Goal: Task Accomplishment & Management: Use online tool/utility

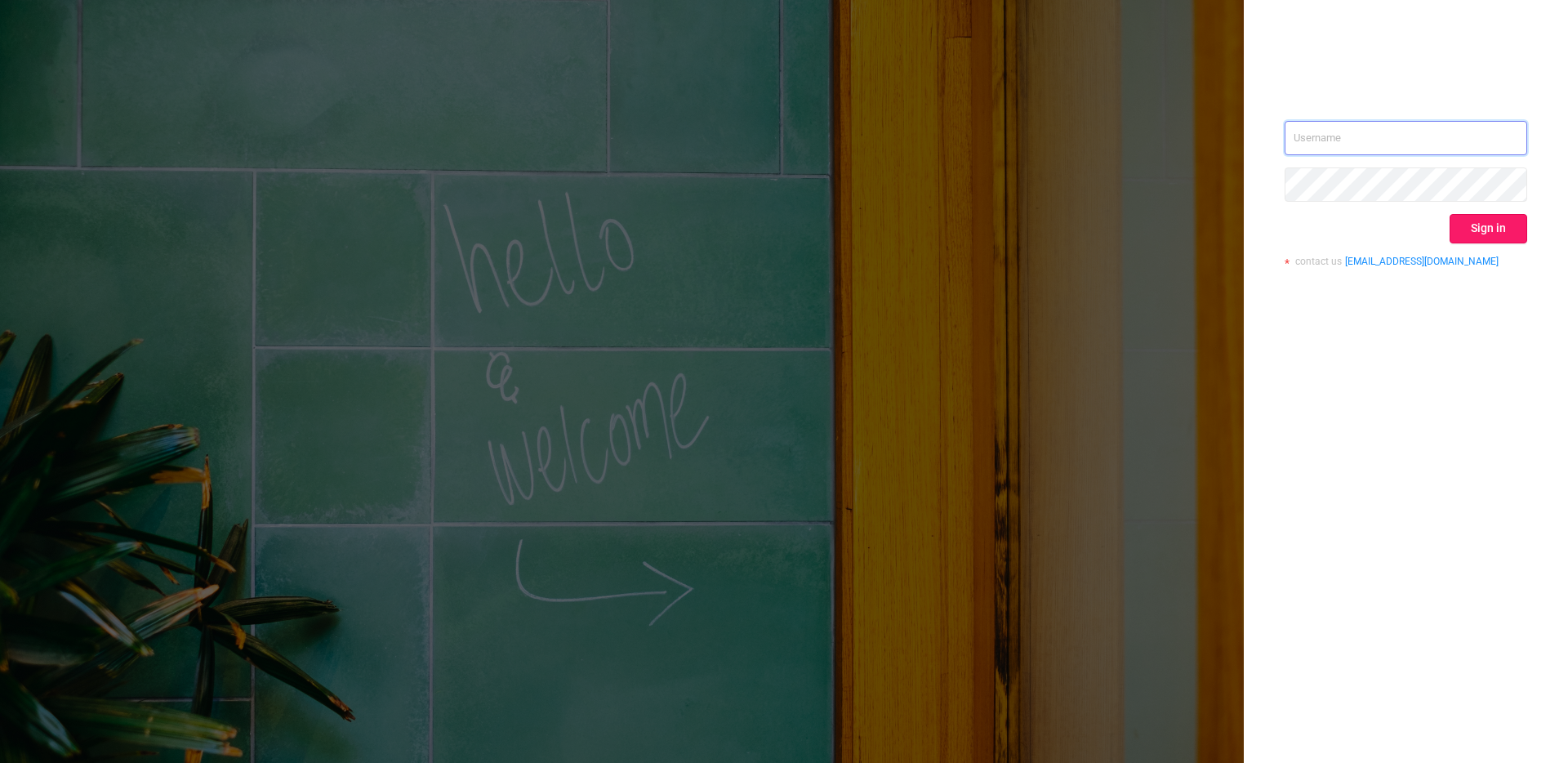
type input "[EMAIL_ADDRESS][DOMAIN_NAME]"
click at [1491, 236] on button "Sign in" at bounding box center [1488, 228] width 78 height 29
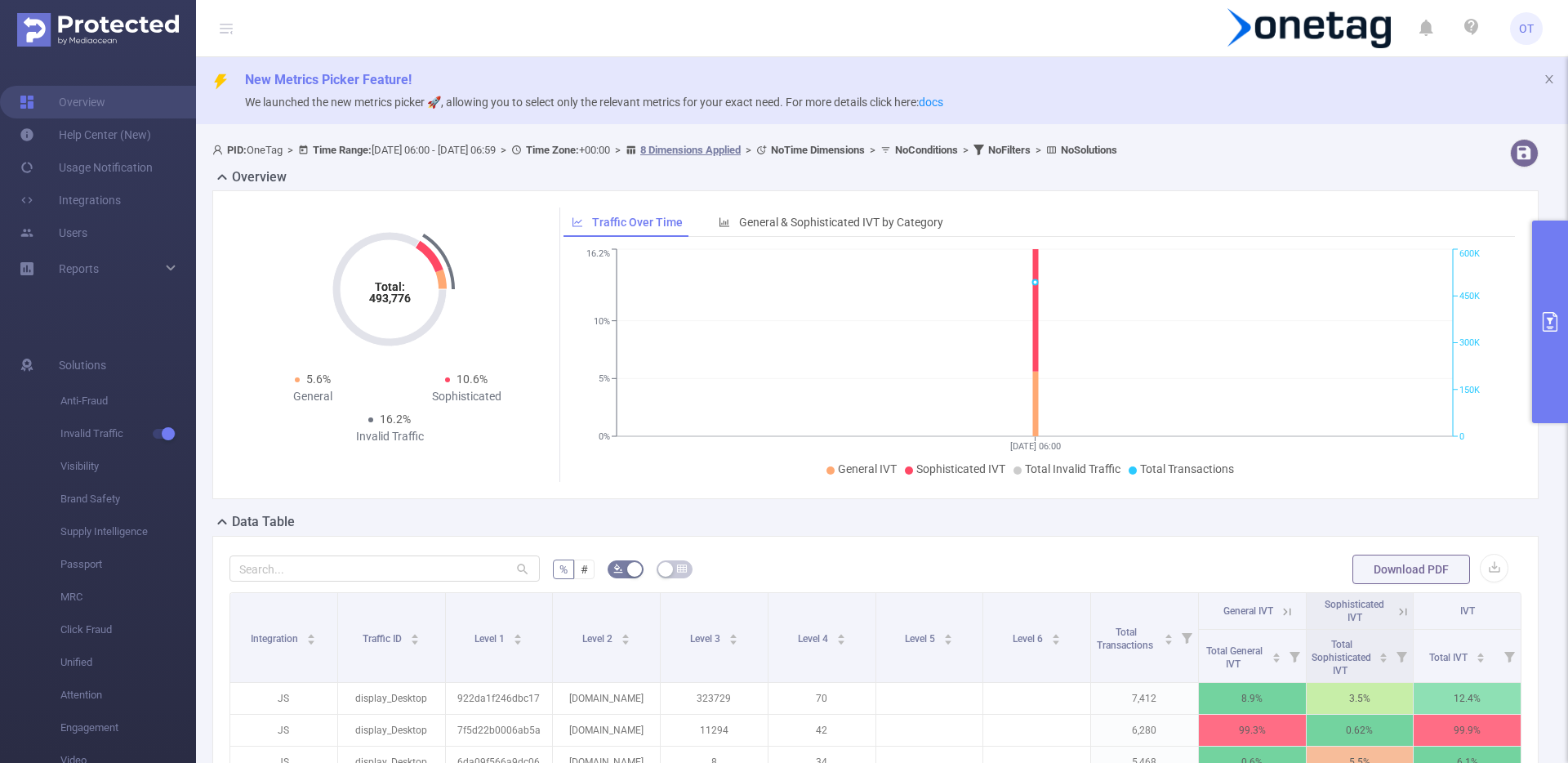
click at [1561, 309] on button "primary" at bounding box center [1549, 322] width 36 height 203
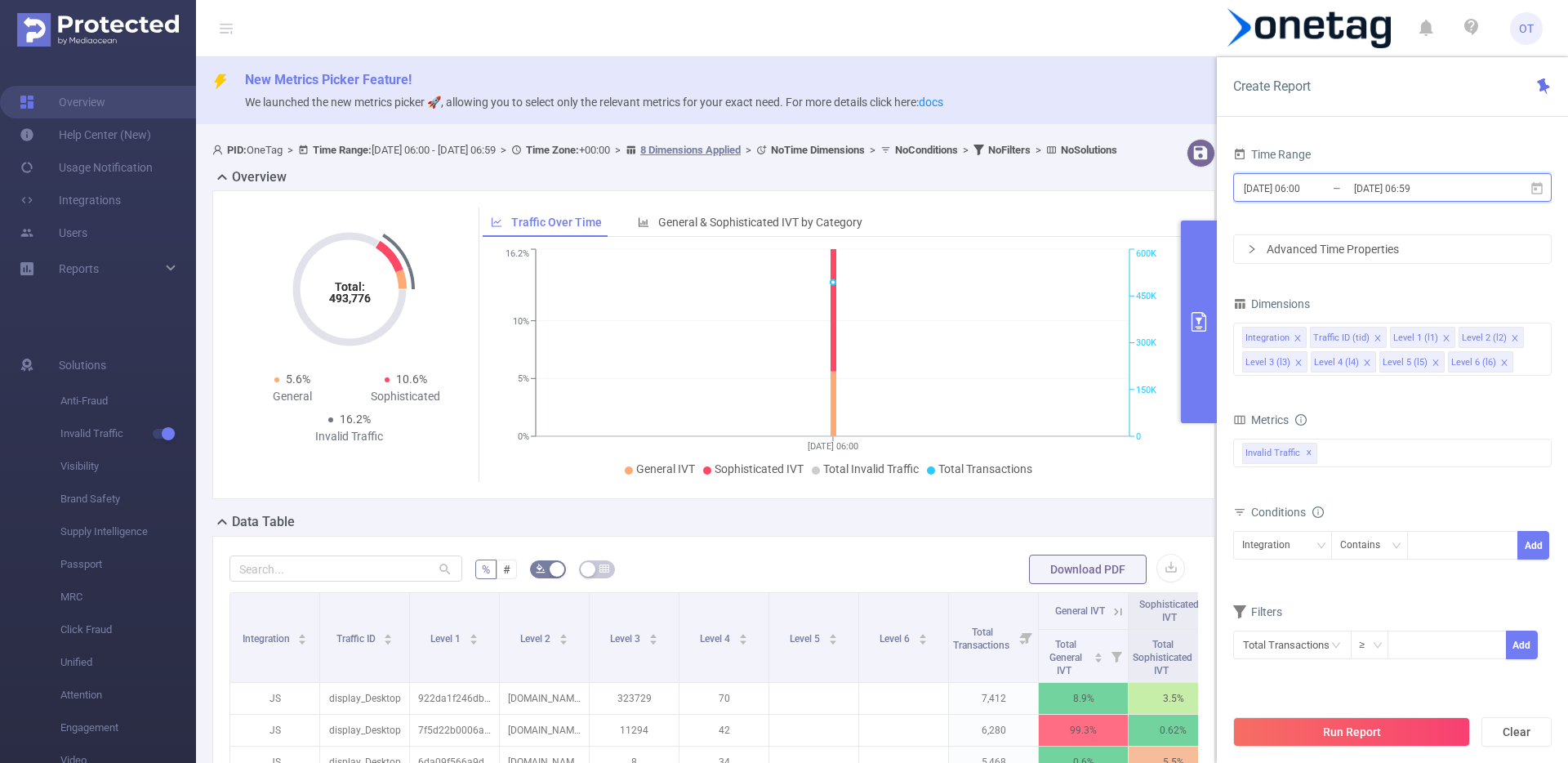
click at [1541, 192] on icon at bounding box center [1536, 187] width 11 height 12
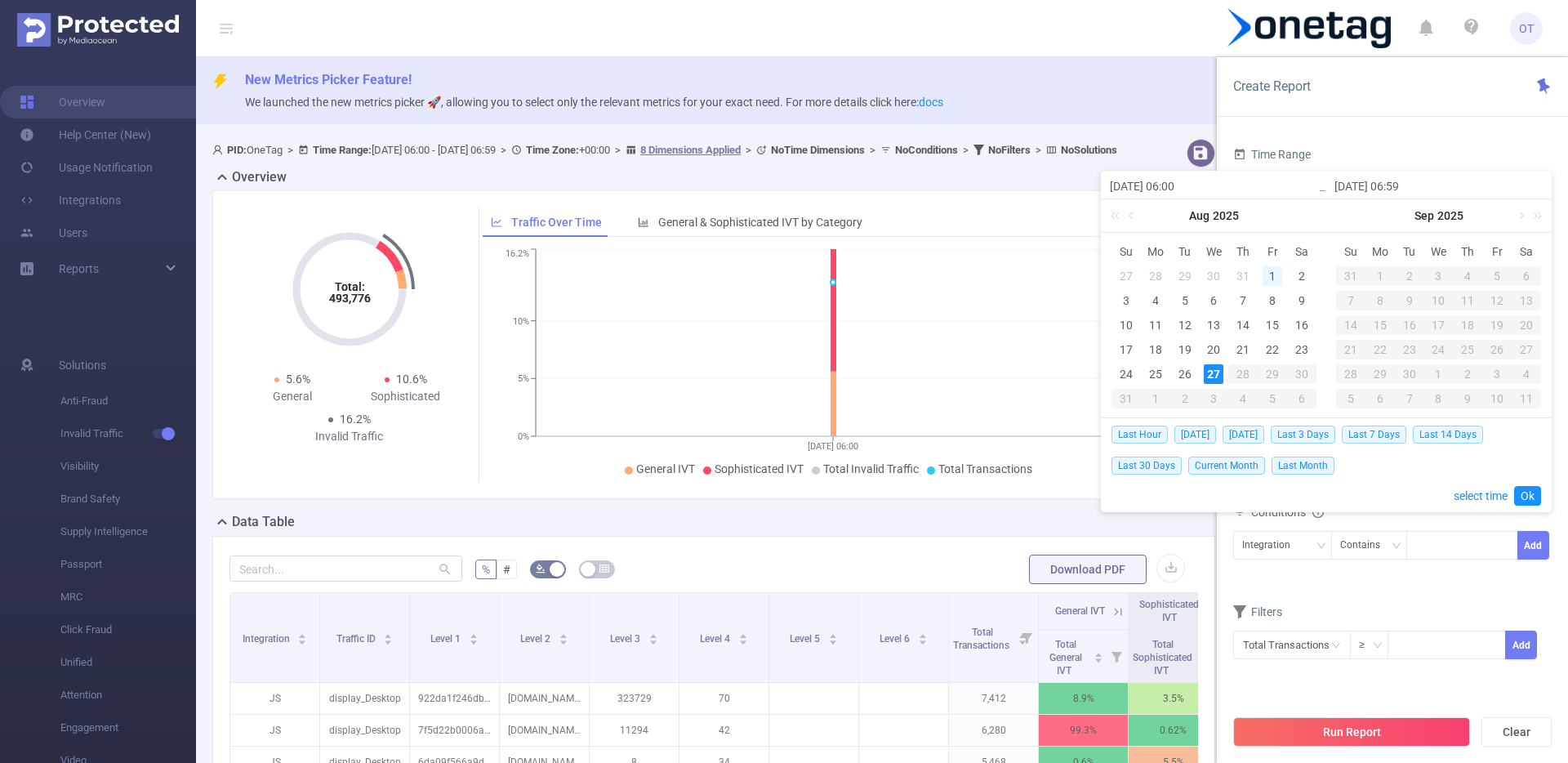
click at [1272, 280] on div "1" at bounding box center [1272, 276] width 20 height 20
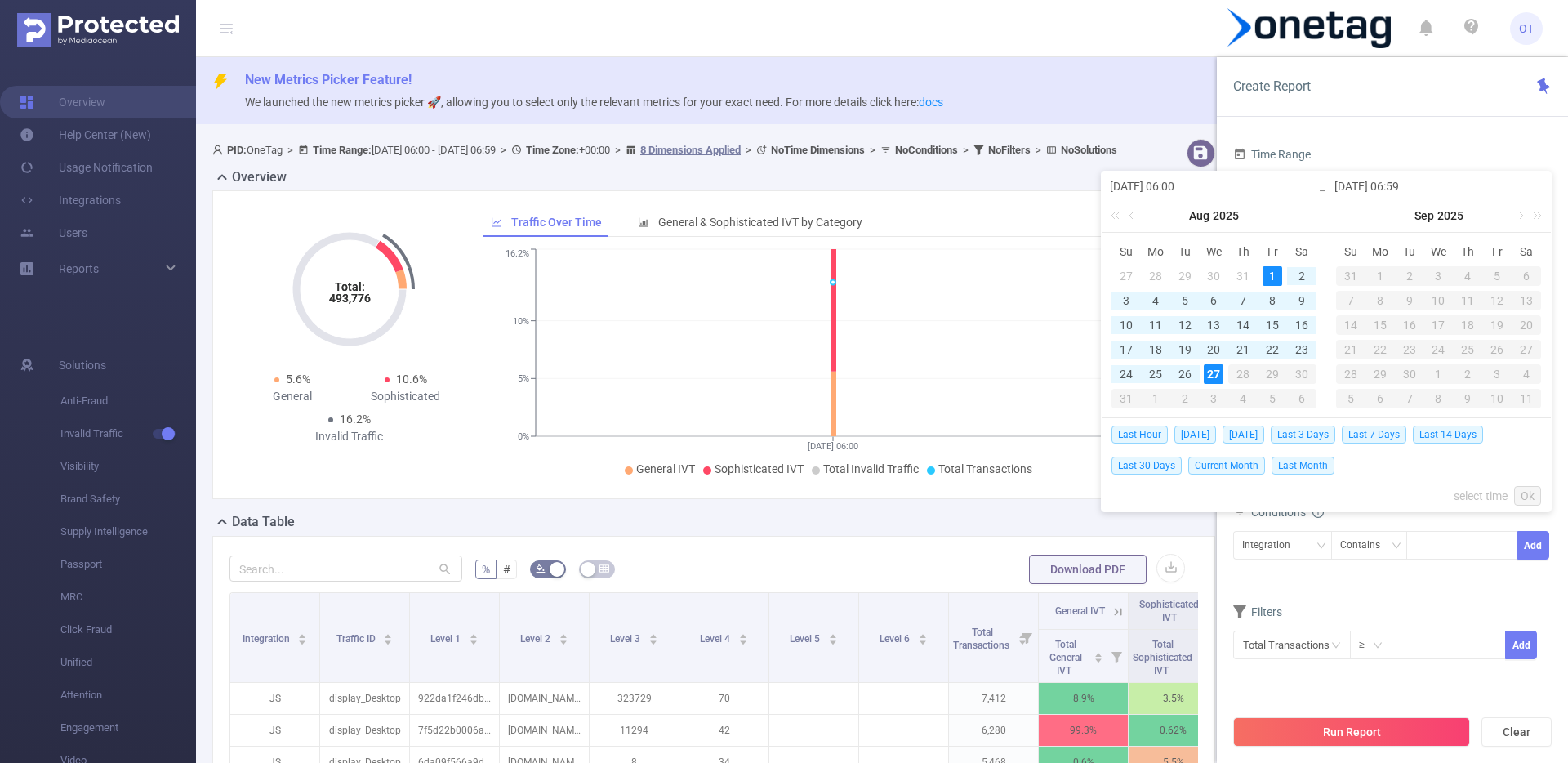
click at [1214, 379] on div "27" at bounding box center [1213, 374] width 20 height 20
type input "[DATE] 06:00"
click at [1531, 496] on link "Ok" at bounding box center [1527, 496] width 27 height 20
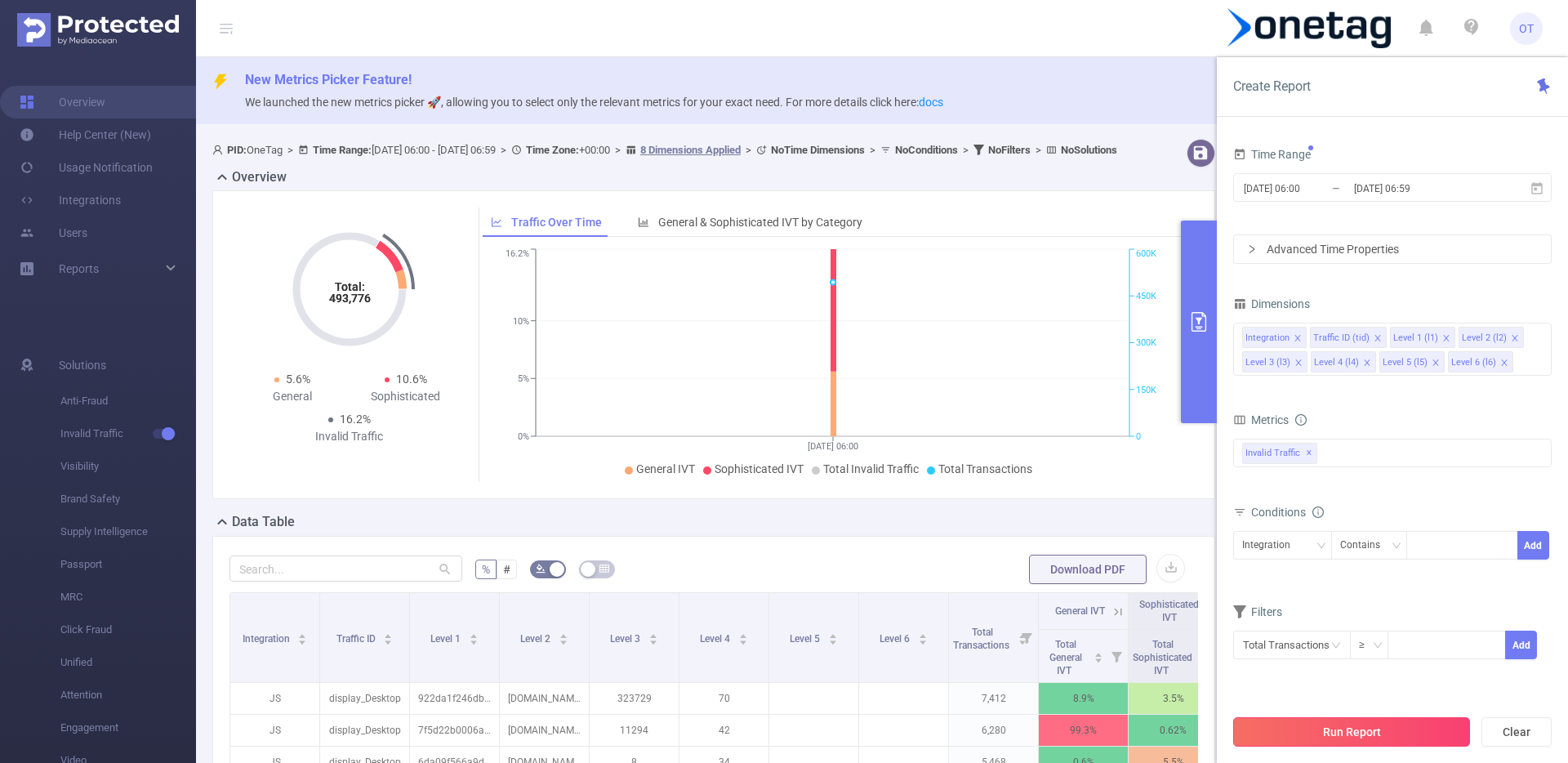
click at [1362, 737] on button "Run Report" at bounding box center [1350, 731] width 236 height 29
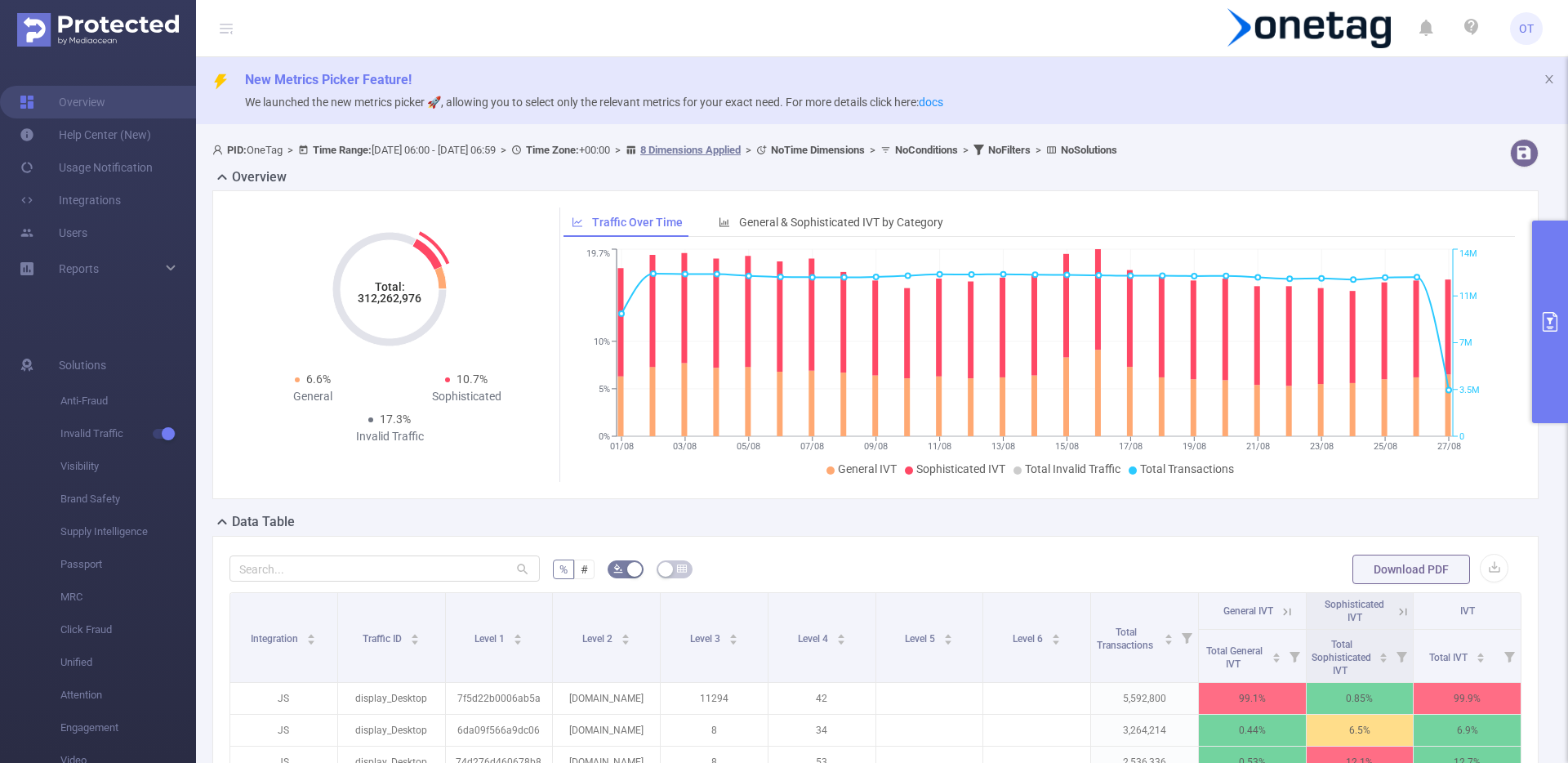
click at [400, 392] on div "Sophisticated" at bounding box center [466, 396] width 153 height 17
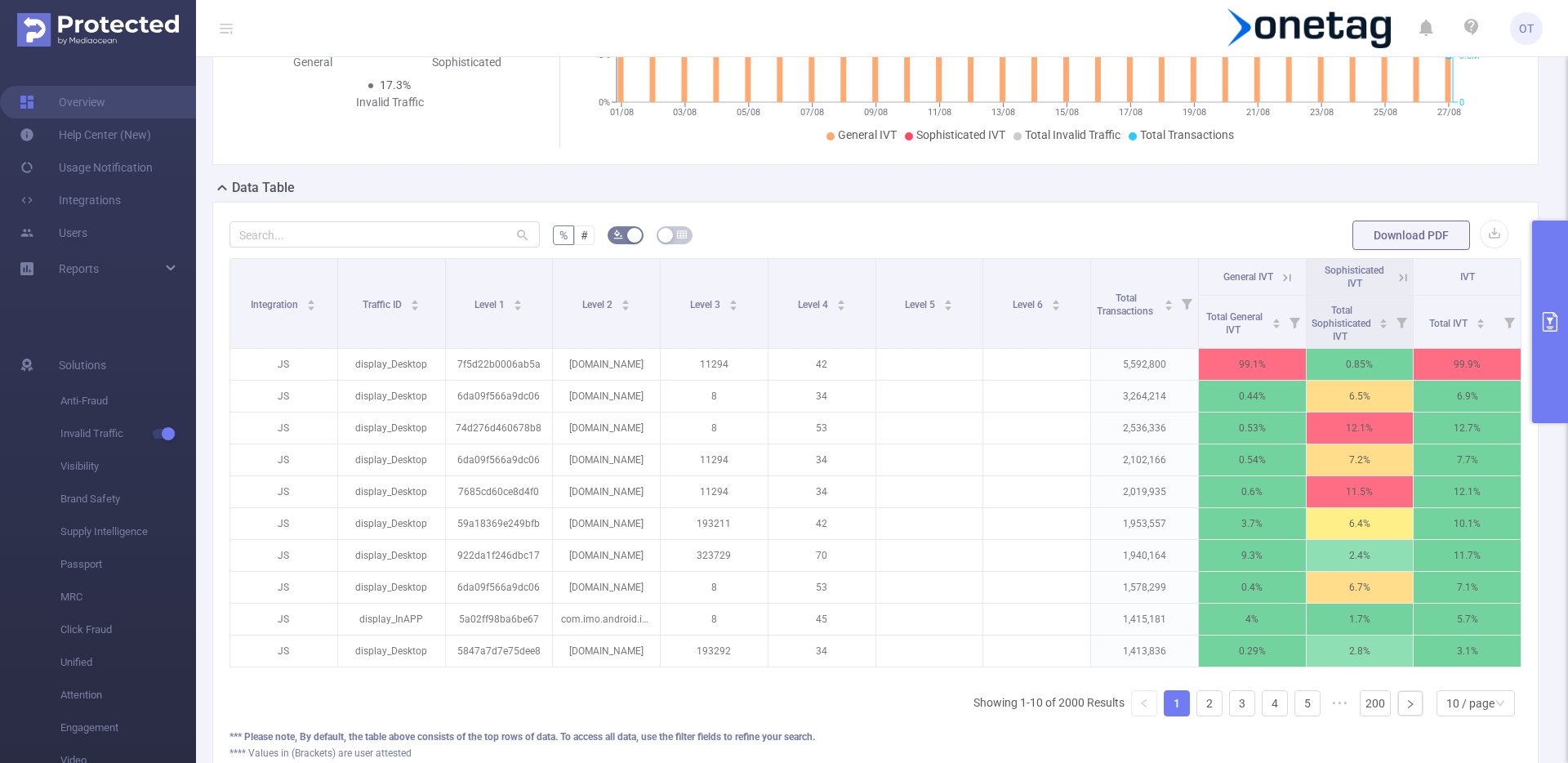
scroll to position [360, 0]
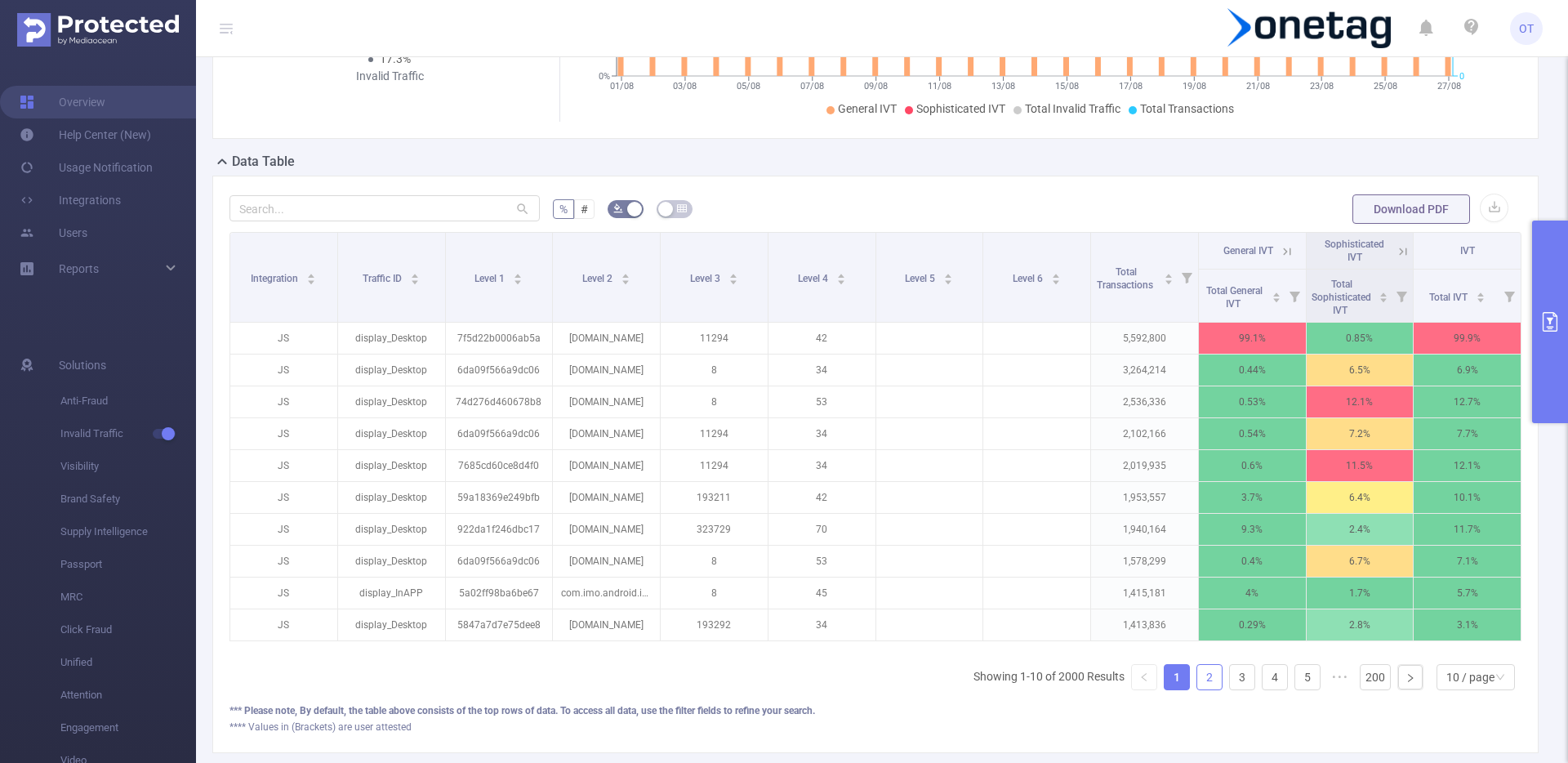
click at [1197, 688] on link "2" at bounding box center [1209, 677] width 24 height 24
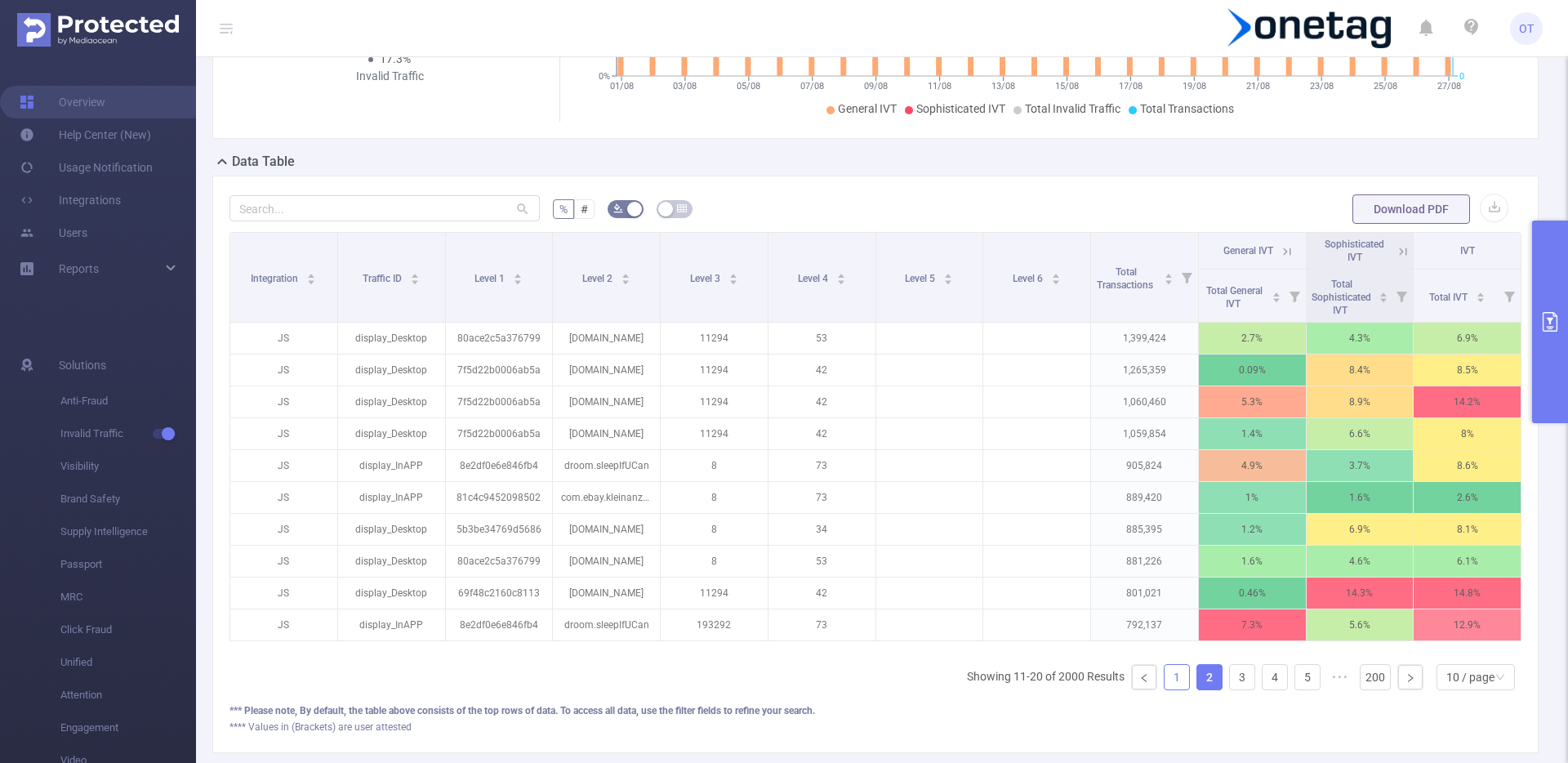
click at [1171, 689] on link "1" at bounding box center [1176, 677] width 24 height 24
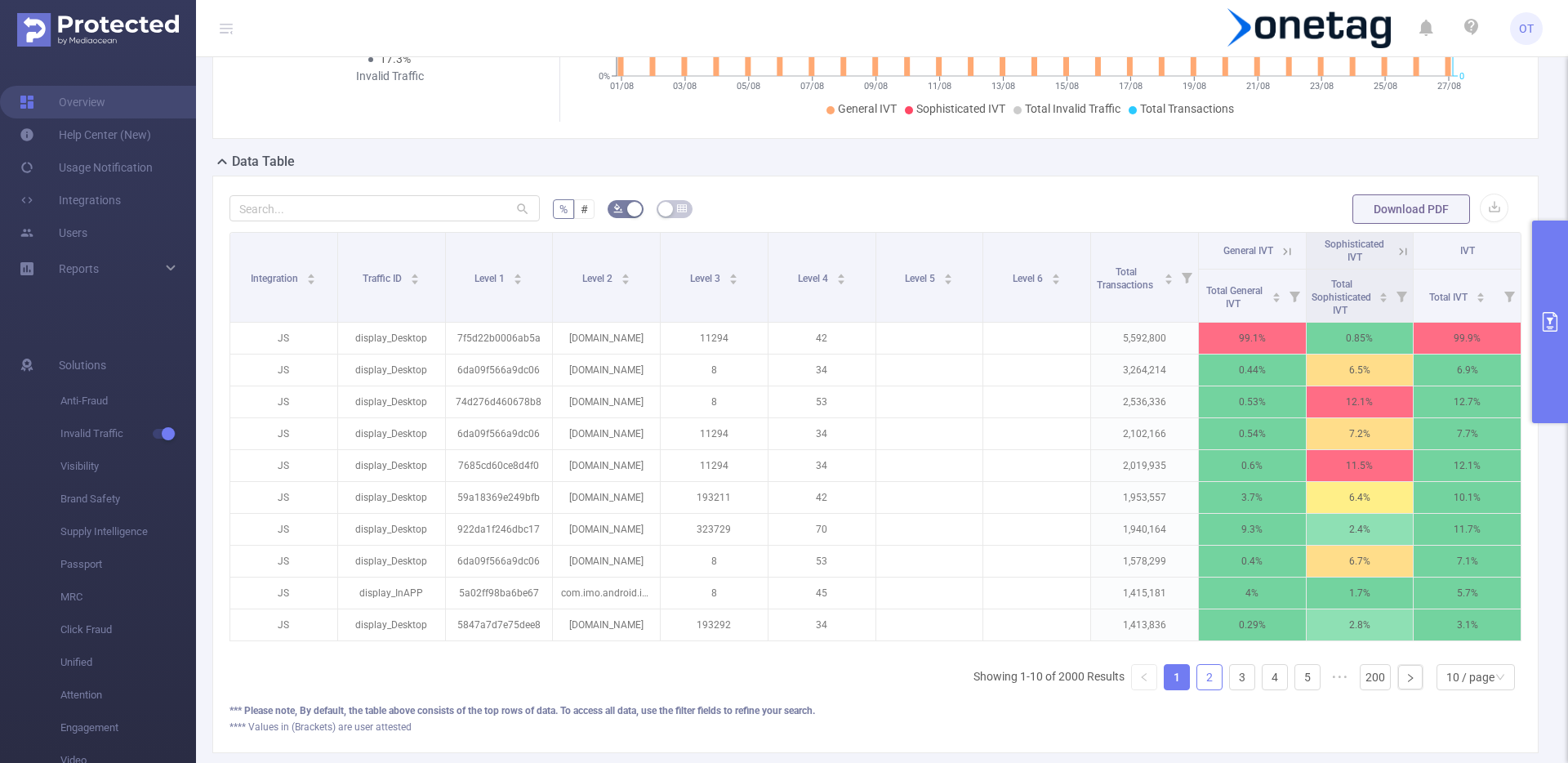
click at [1206, 689] on link "2" at bounding box center [1209, 677] width 24 height 24
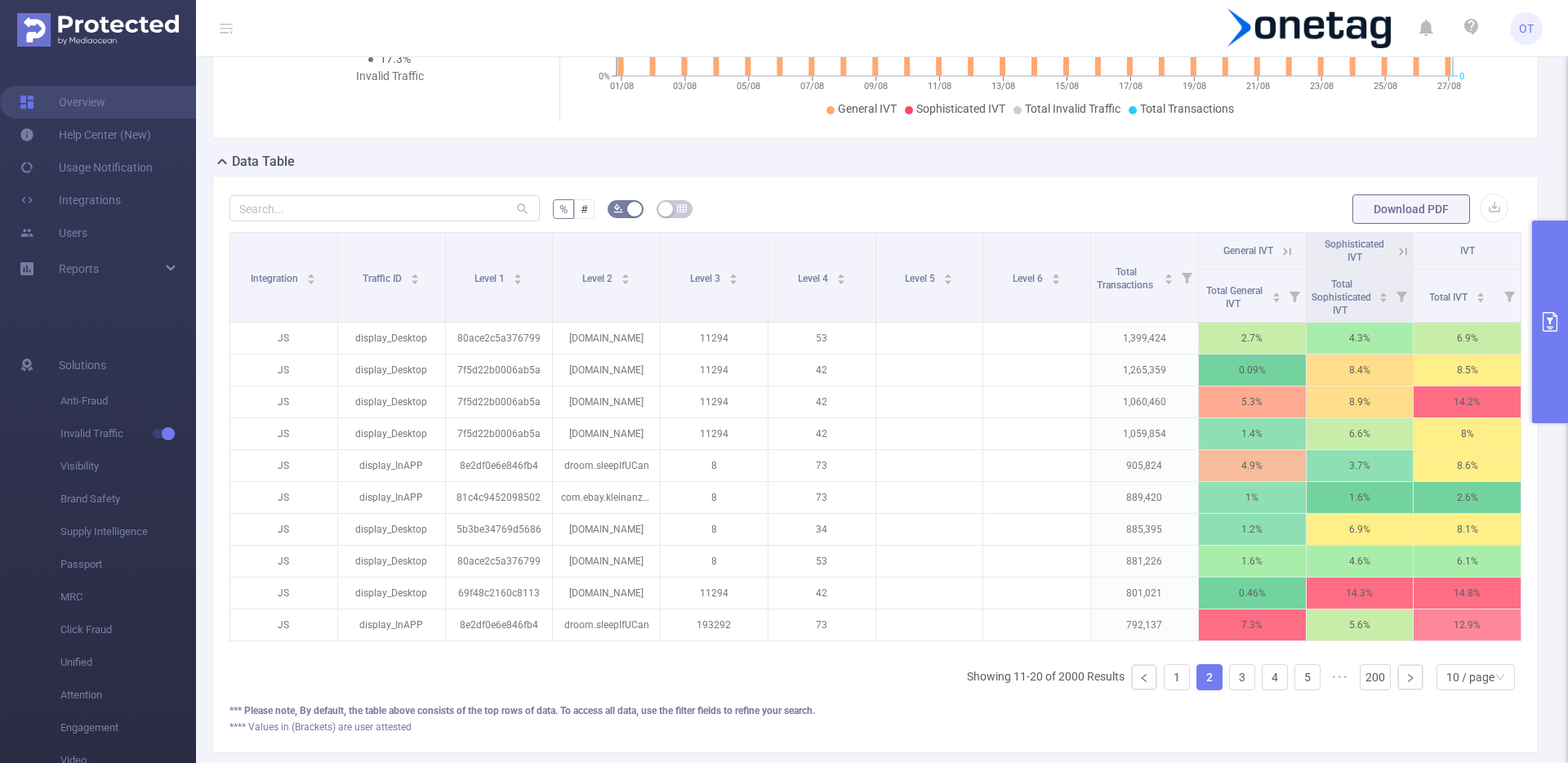
click at [1206, 689] on link "2" at bounding box center [1209, 677] width 24 height 24
click at [1230, 689] on link "3" at bounding box center [1242, 677] width 24 height 24
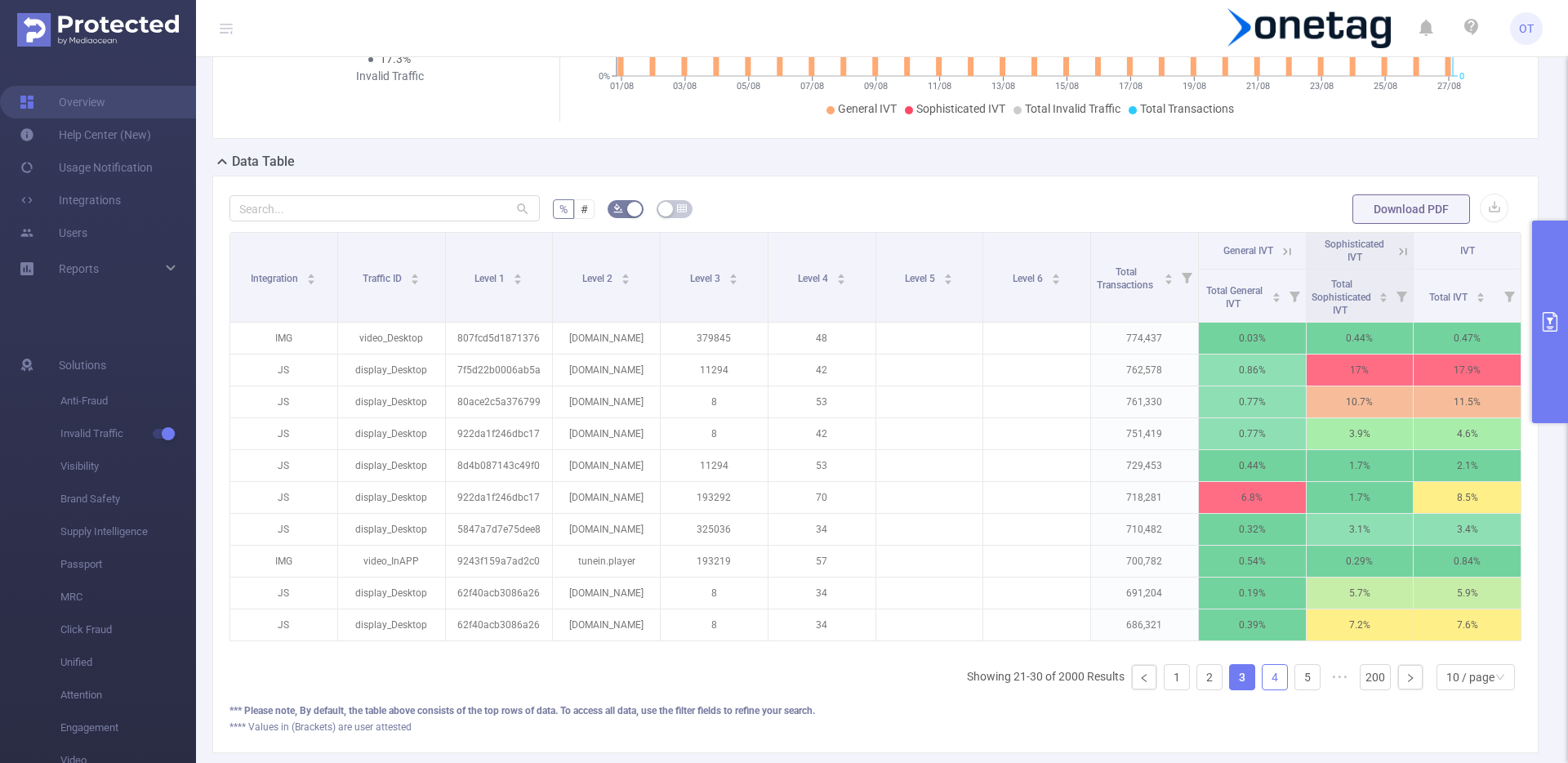
click at [1262, 689] on link "4" at bounding box center [1275, 677] width 24 height 24
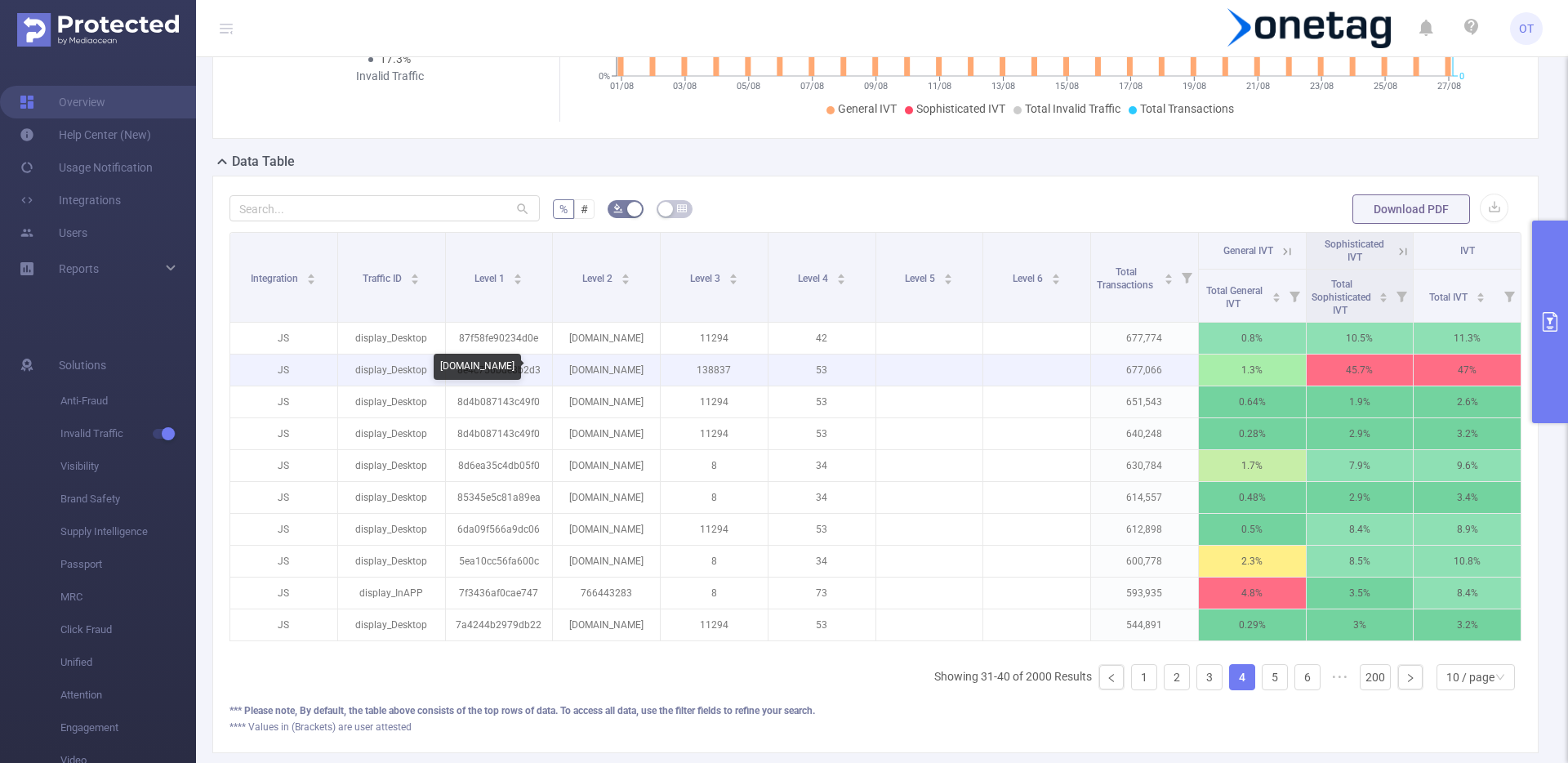
click at [618, 372] on p "[DOMAIN_NAME]" at bounding box center [606, 369] width 107 height 31
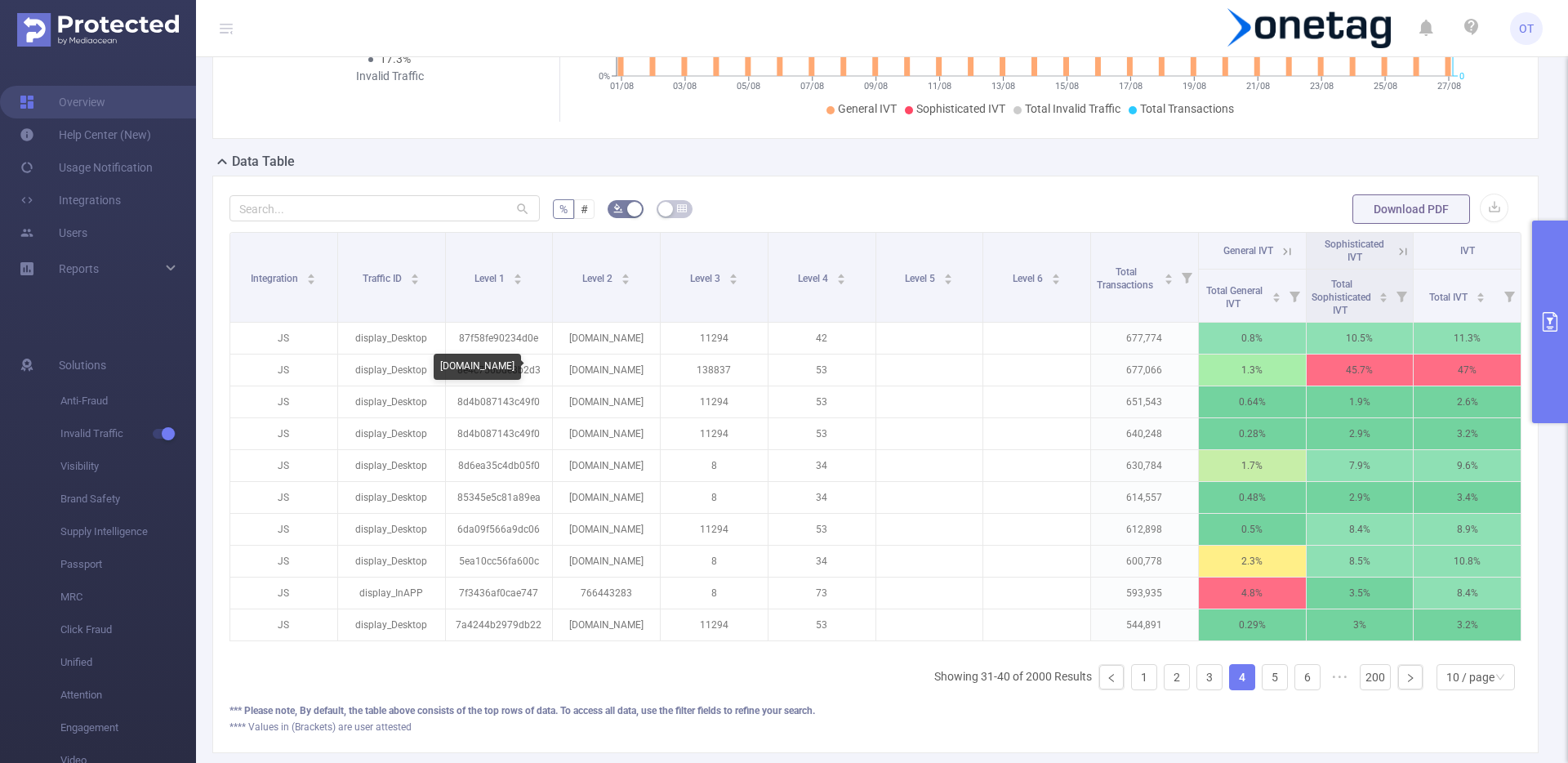
click at [511, 369] on div "[DOMAIN_NAME]" at bounding box center [477, 367] width 87 height 26
copy div "[DOMAIN_NAME]"
click at [1395, 250] on icon at bounding box center [1403, 252] width 15 height 15
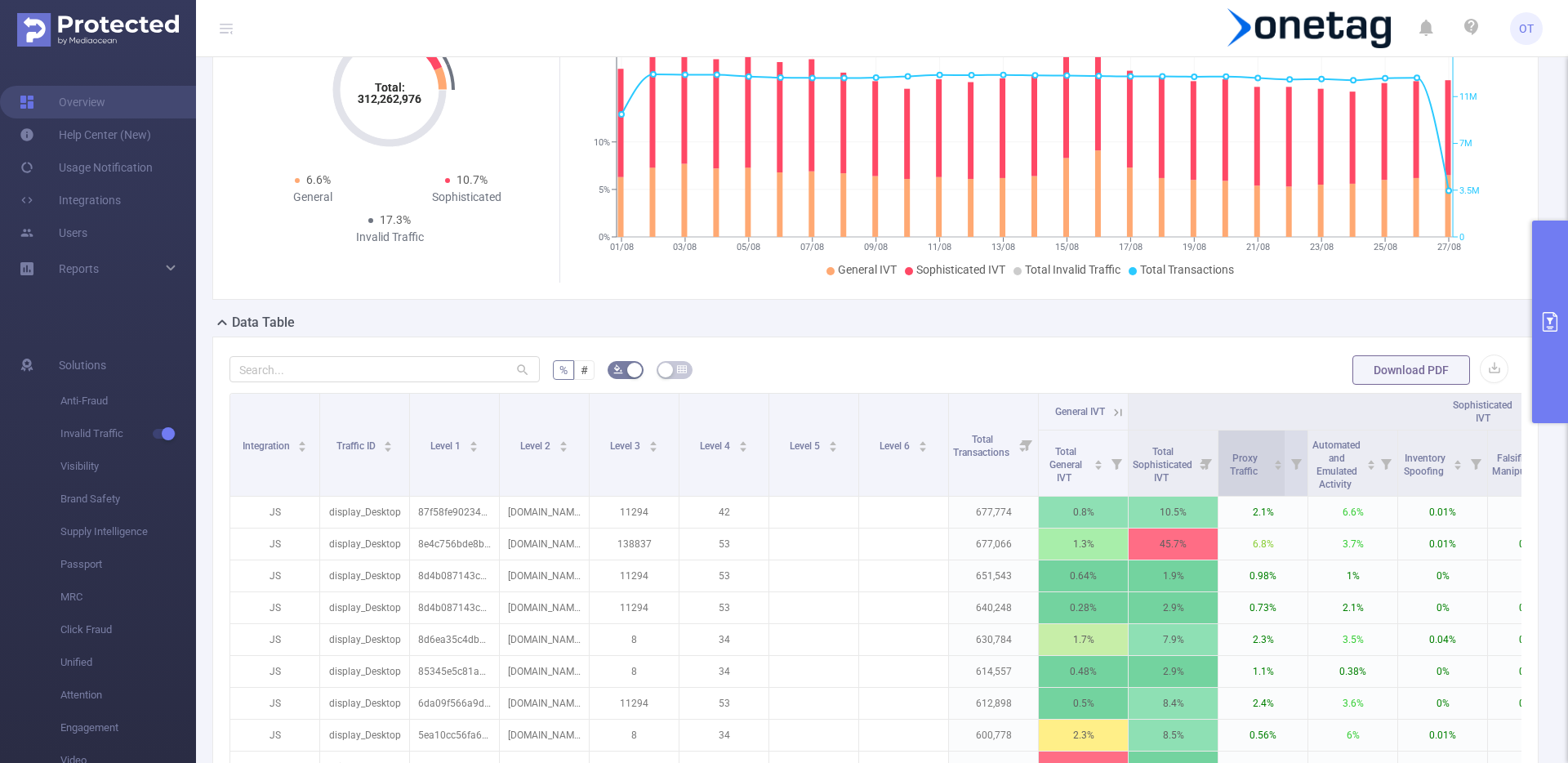
scroll to position [478, 0]
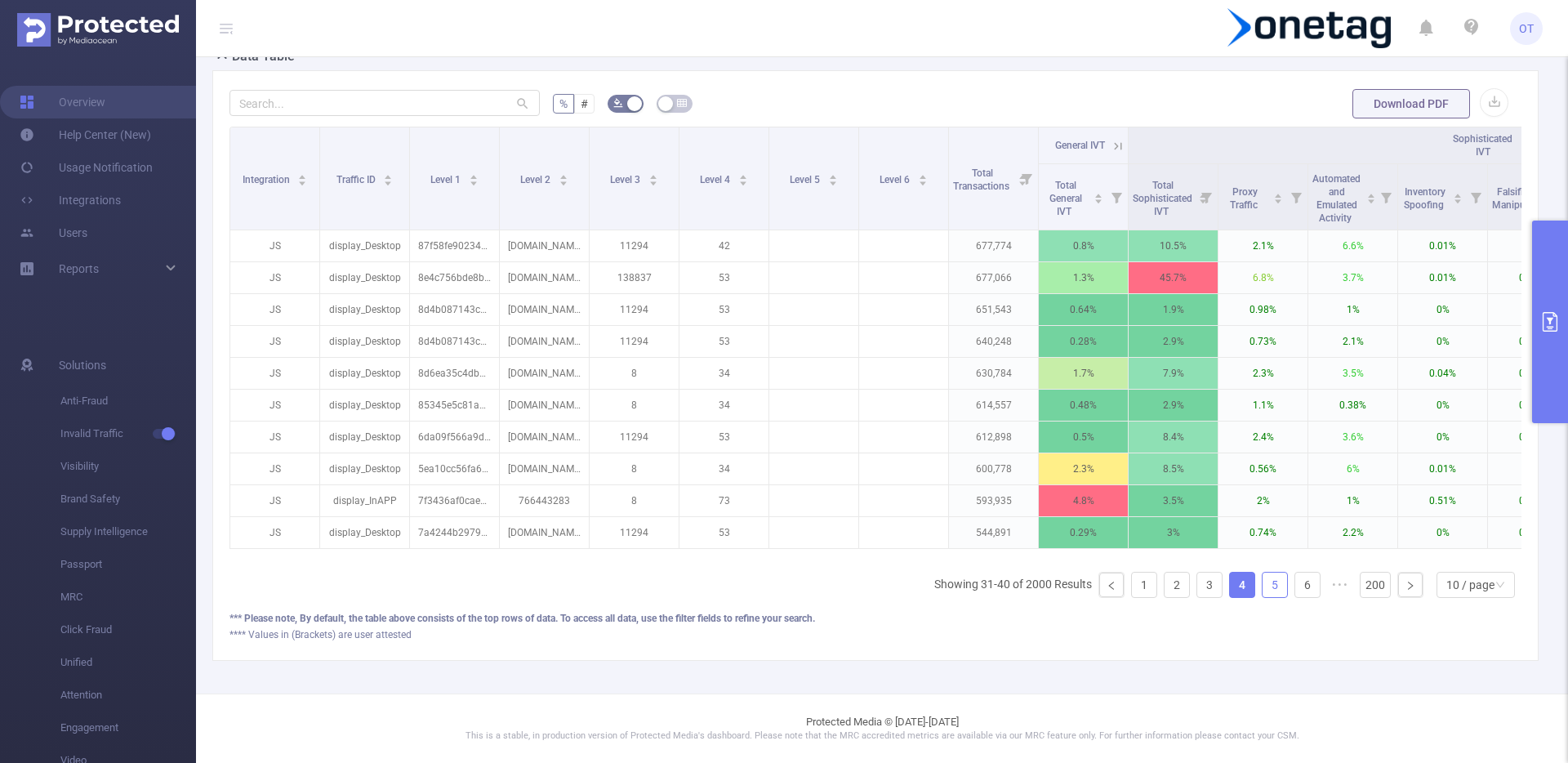
click at [1262, 584] on link "5" at bounding box center [1275, 585] width 24 height 24
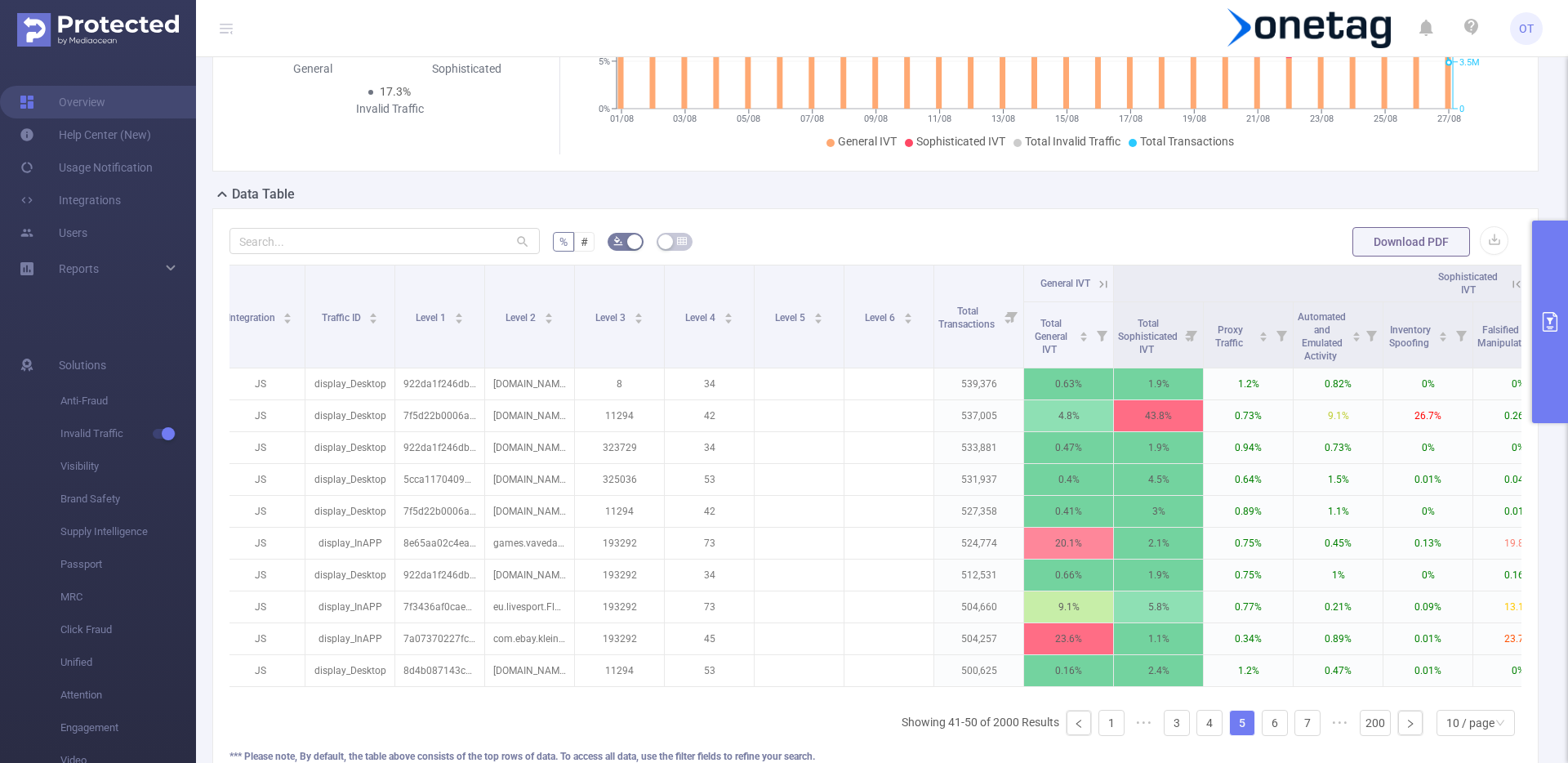
scroll to position [0, 0]
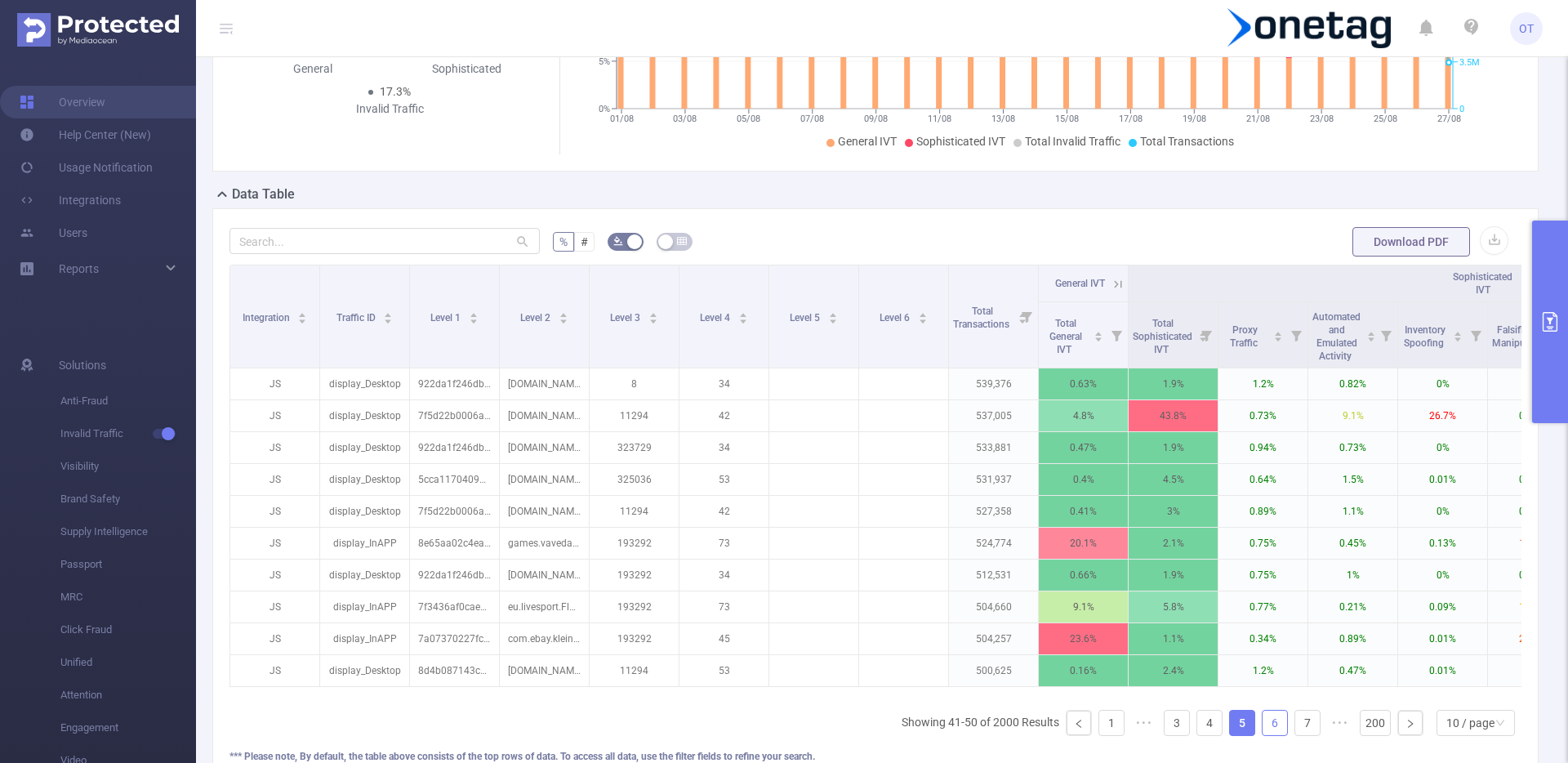
click at [1262, 733] on link "6" at bounding box center [1275, 723] width 24 height 24
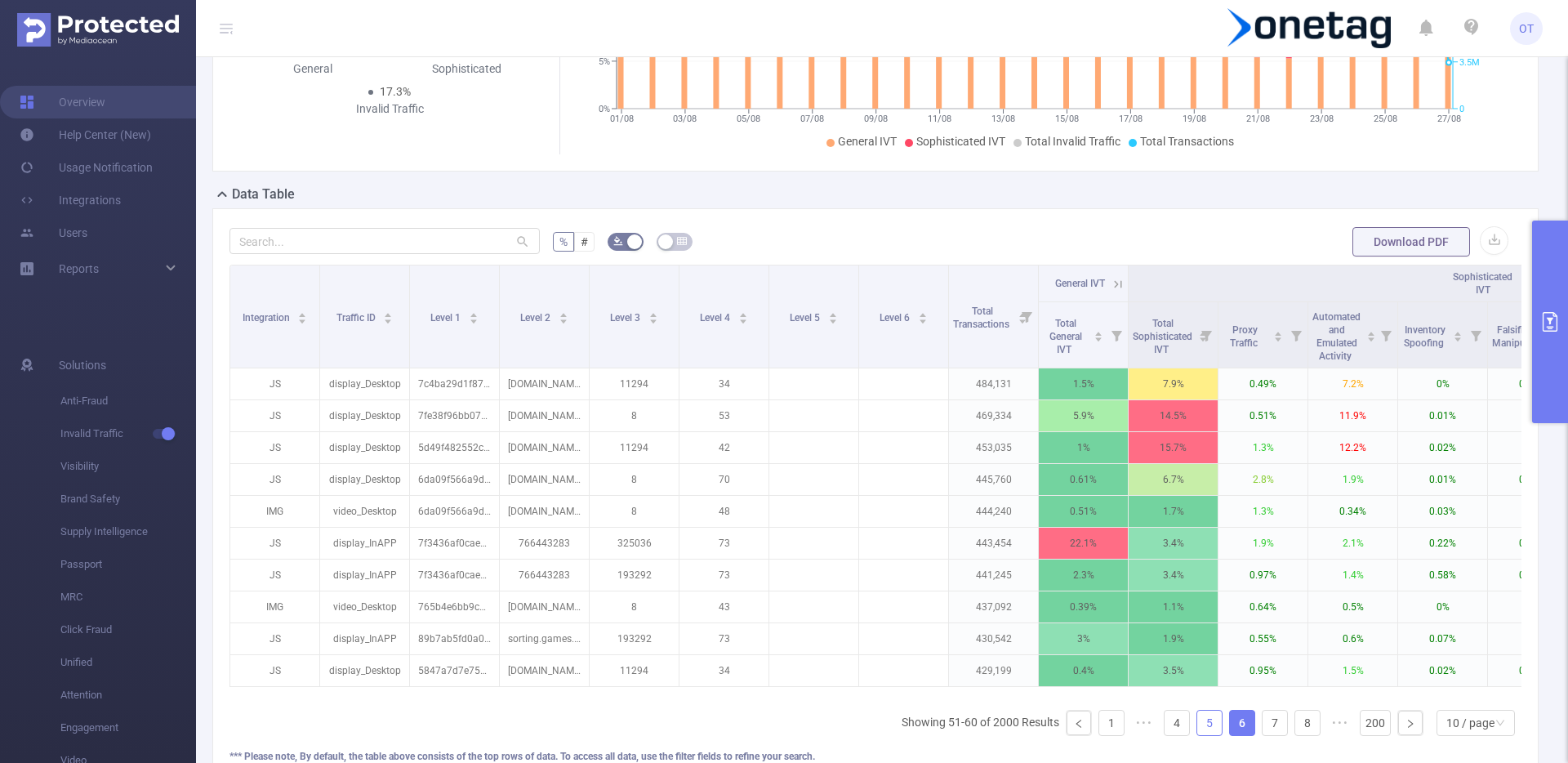
click at [1198, 735] on link "5" at bounding box center [1209, 723] width 24 height 24
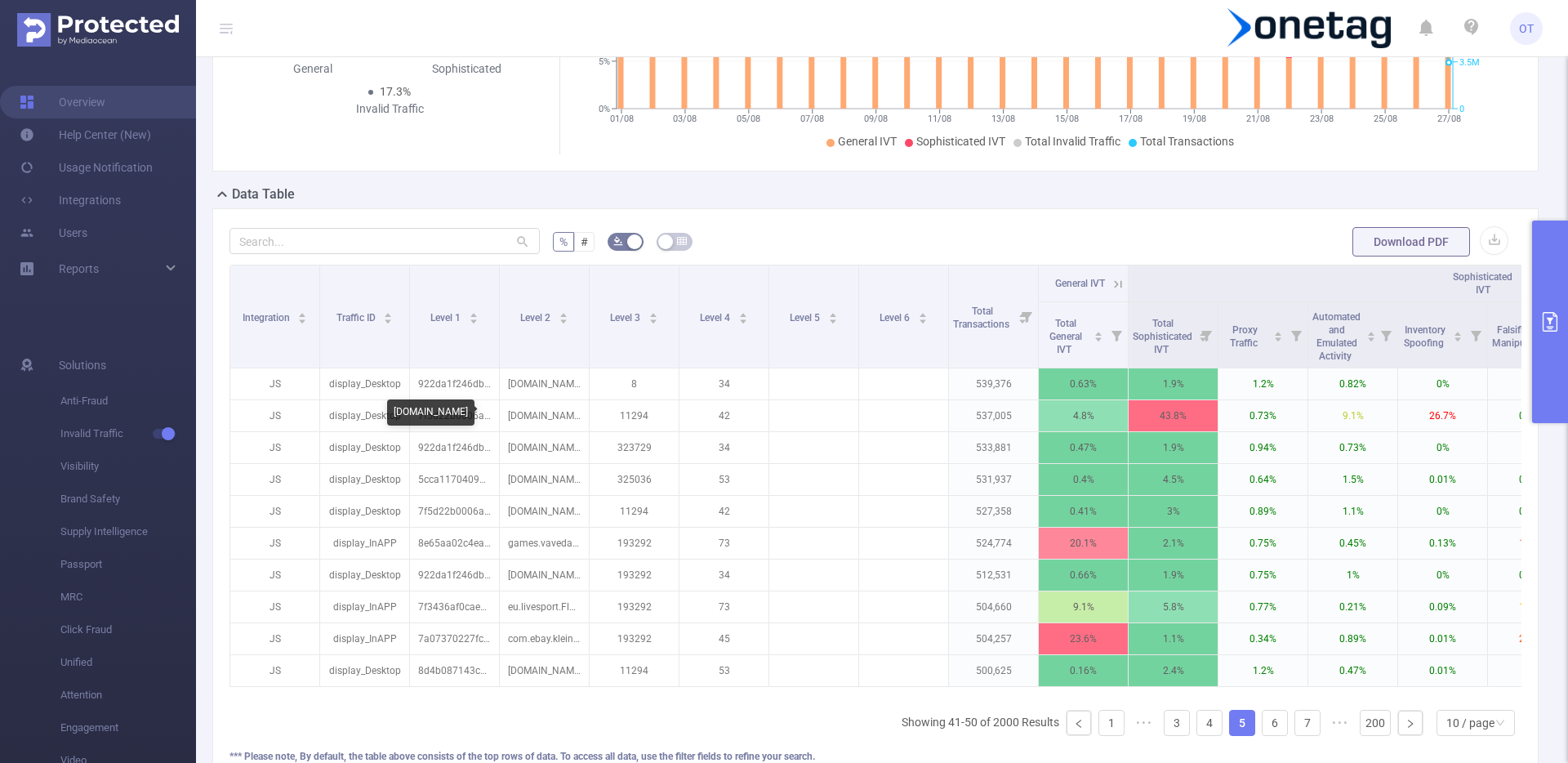
click at [457, 414] on div "[DOMAIN_NAME]" at bounding box center [430, 412] width 87 height 26
copy div "[DOMAIN_NAME]"
click at [1200, 735] on link "4" at bounding box center [1209, 723] width 24 height 24
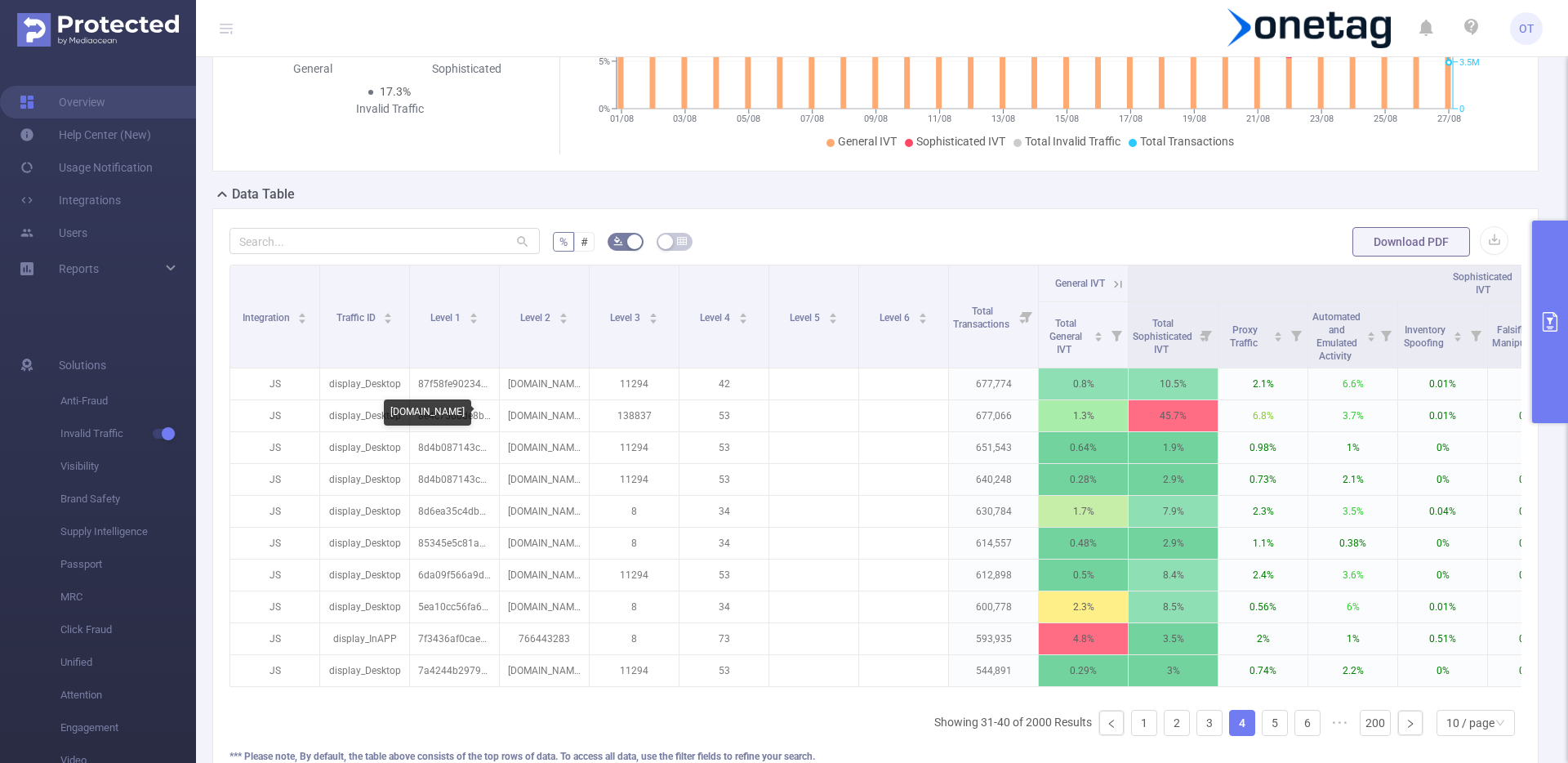
click at [454, 412] on div "[DOMAIN_NAME]" at bounding box center [427, 412] width 87 height 26
copy div "[DOMAIN_NAME]"
click at [1197, 735] on link "3" at bounding box center [1209, 723] width 24 height 24
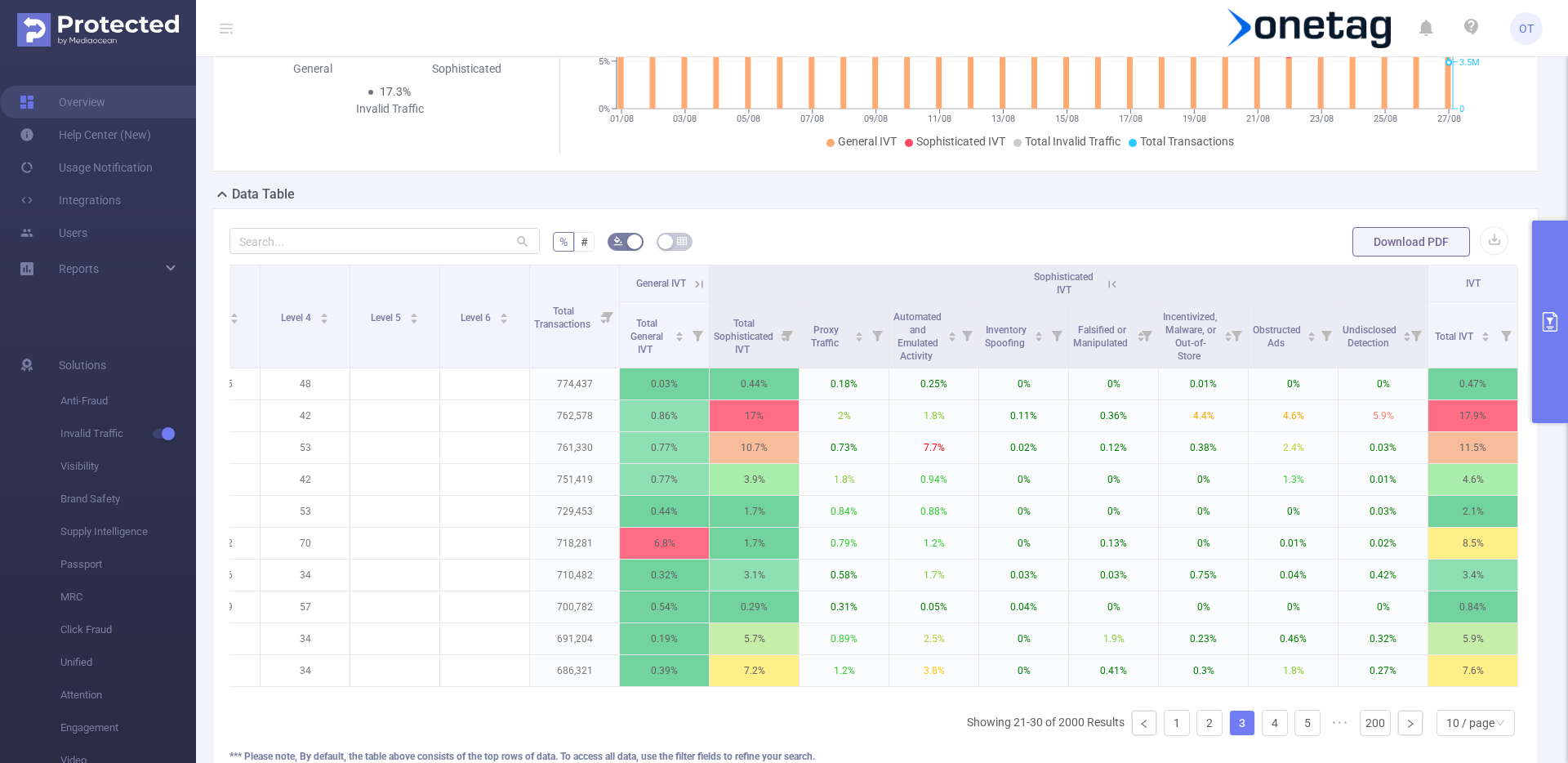
scroll to position [0, 431]
click at [1105, 281] on icon at bounding box center [1112, 284] width 15 height 15
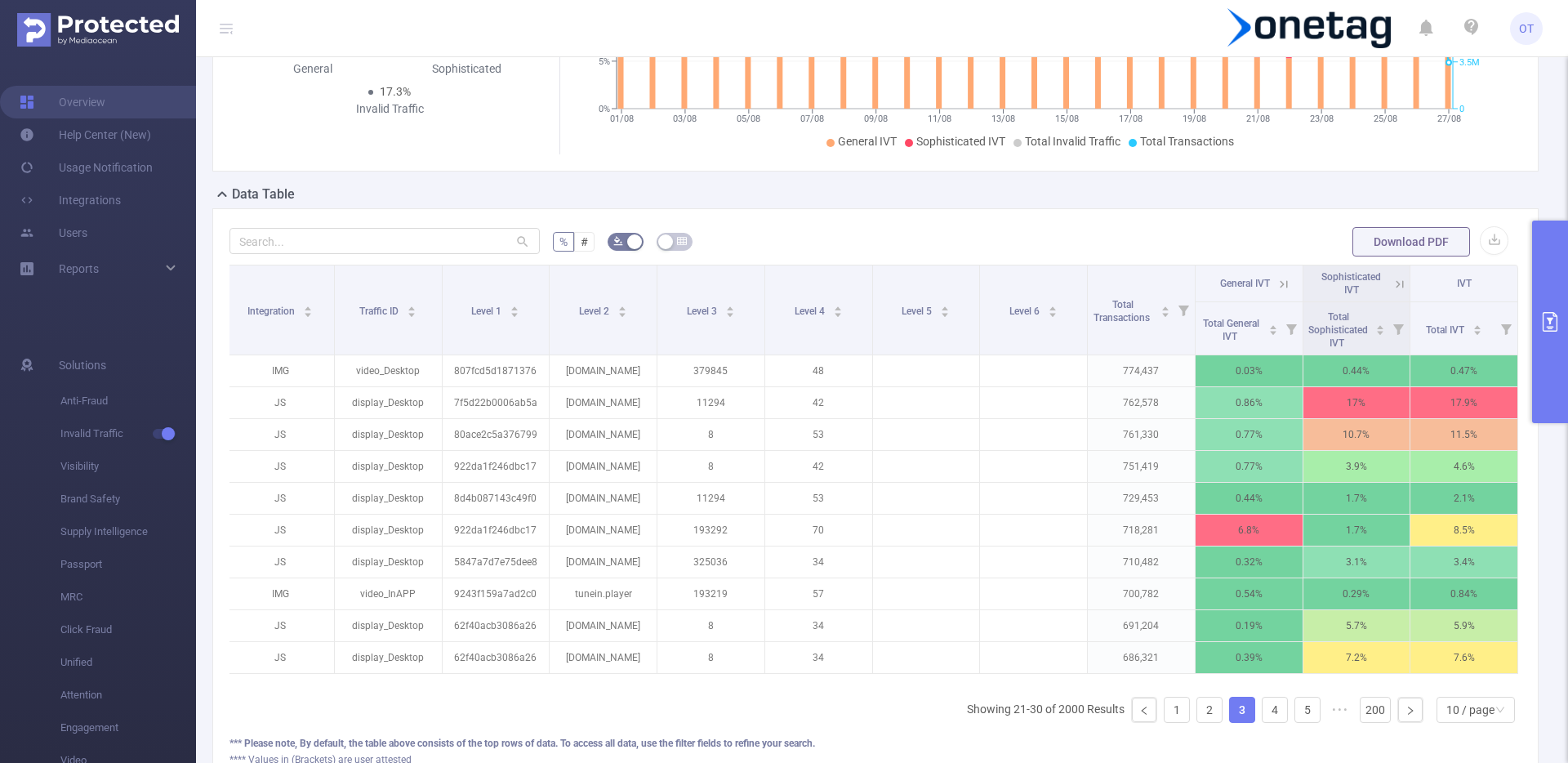
scroll to position [0, 3]
click at [1200, 722] on link "2" at bounding box center [1209, 710] width 24 height 24
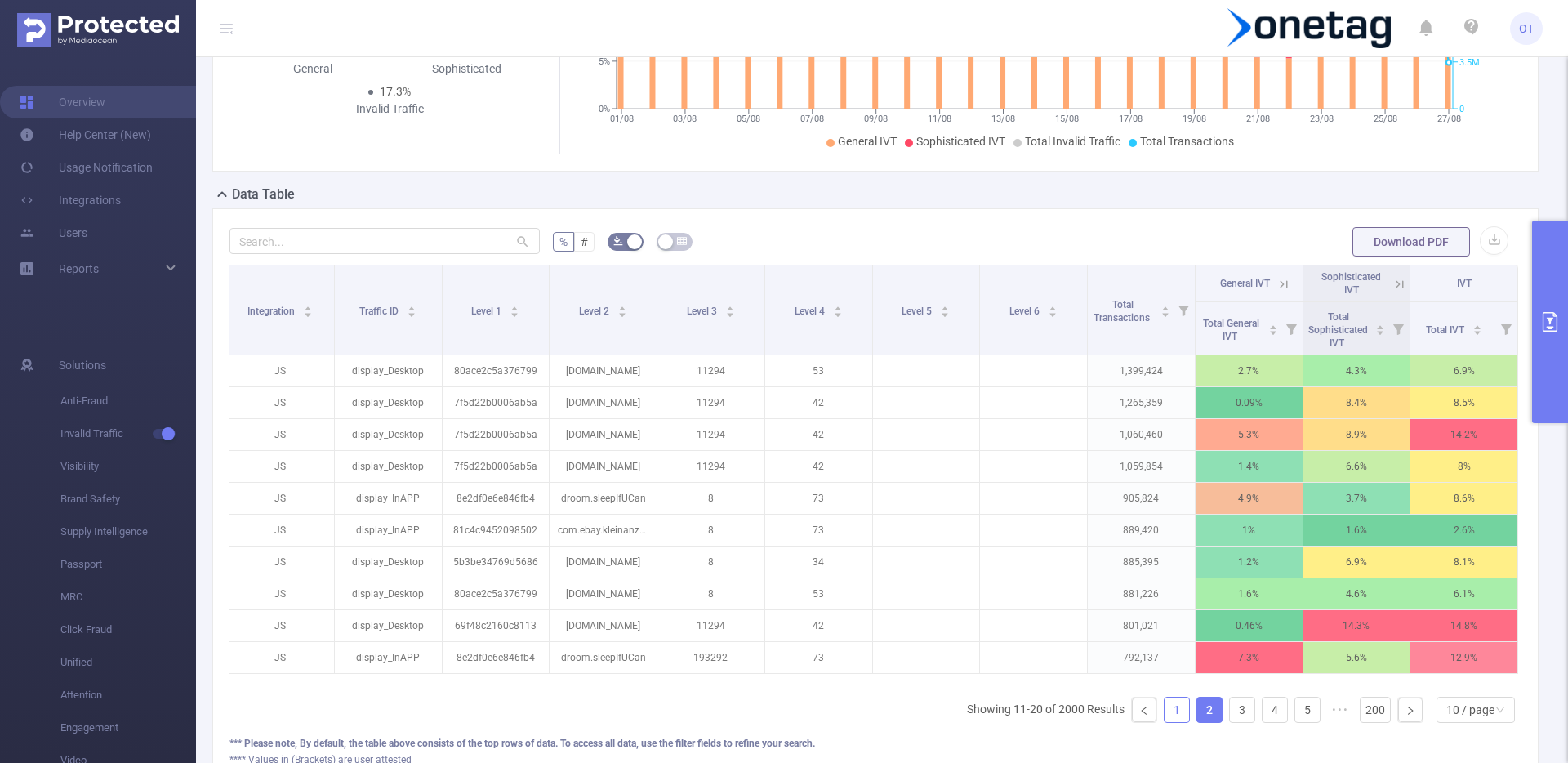
click at [1172, 722] on link "1" at bounding box center [1176, 710] width 24 height 24
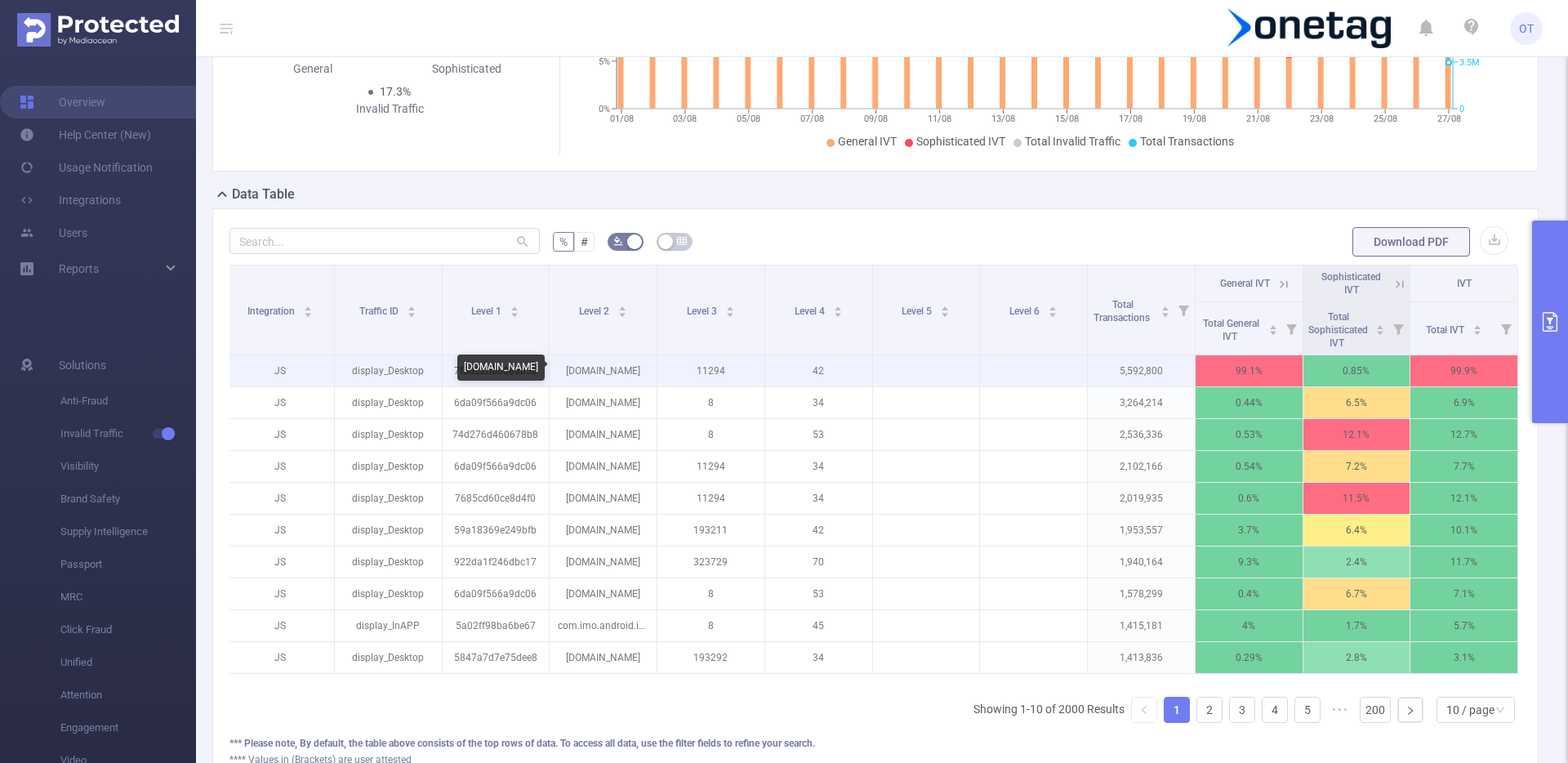
click at [598, 372] on p "[DOMAIN_NAME]" at bounding box center [603, 370] width 107 height 31
click at [632, 372] on p "[DOMAIN_NAME]" at bounding box center [603, 370] width 107 height 31
drag, startPoint x: 632, startPoint y: 372, endPoint x: 567, endPoint y: 373, distance: 65.0
click at [567, 373] on p "[DOMAIN_NAME]" at bounding box center [603, 370] width 107 height 31
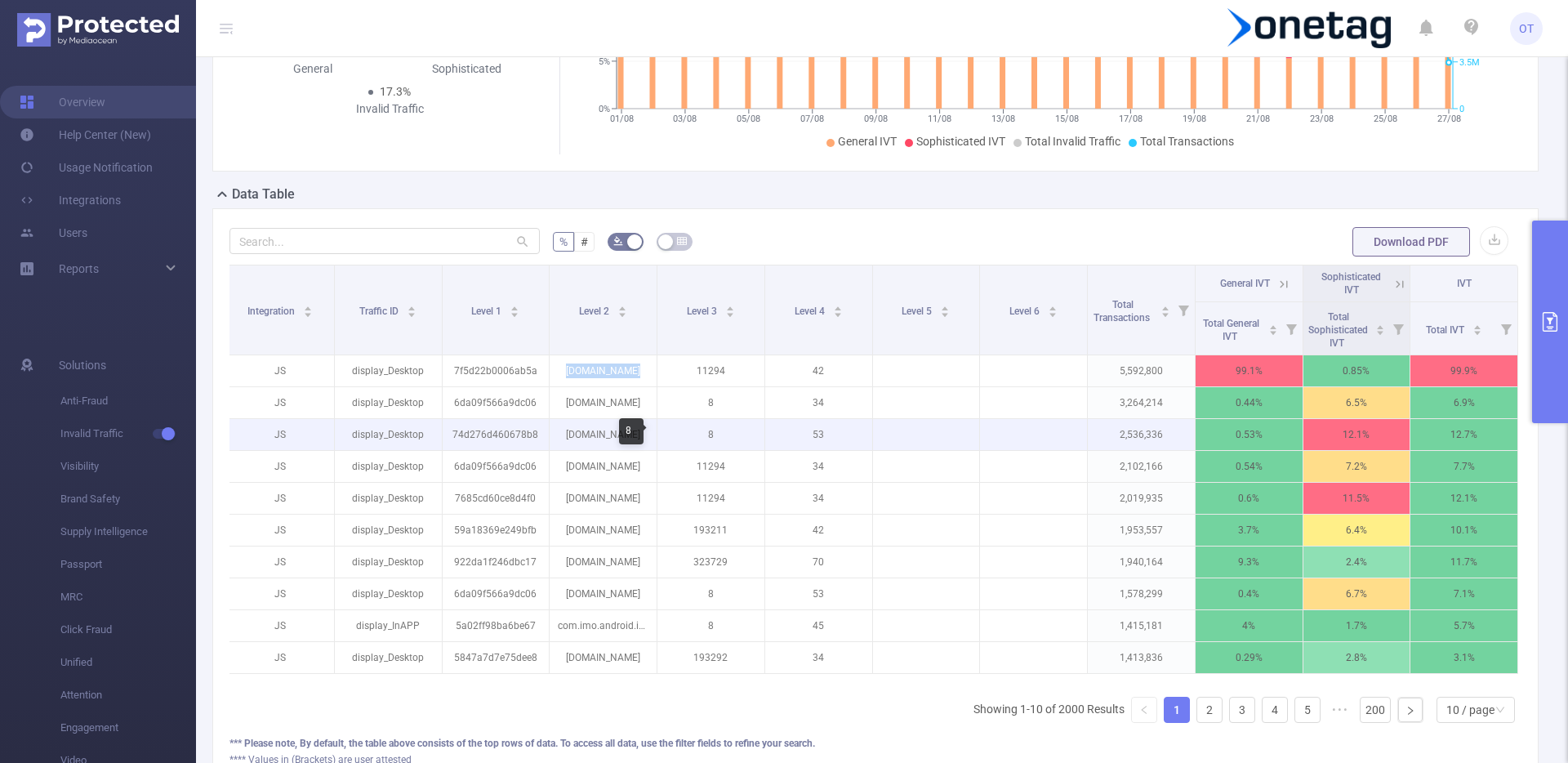
copy p "[DOMAIN_NAME]"
